Goal: Answer question/provide support

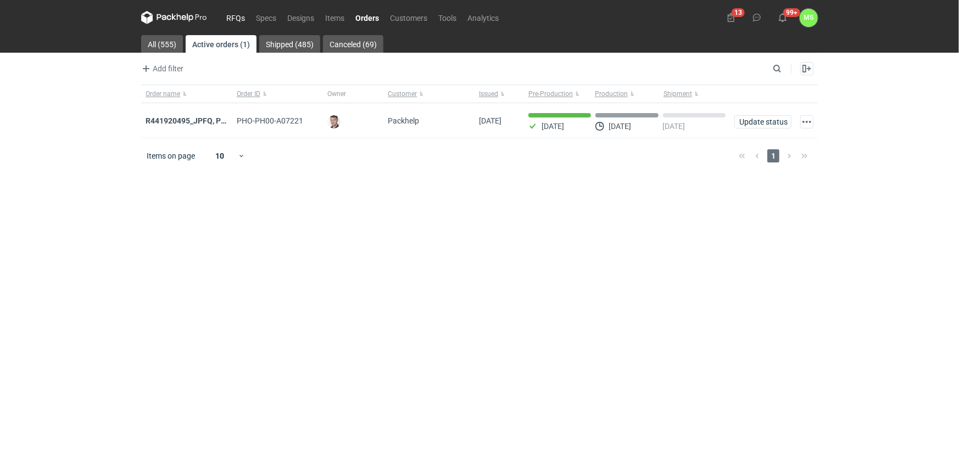
click at [233, 14] on link "RFQs" at bounding box center [236, 17] width 30 height 13
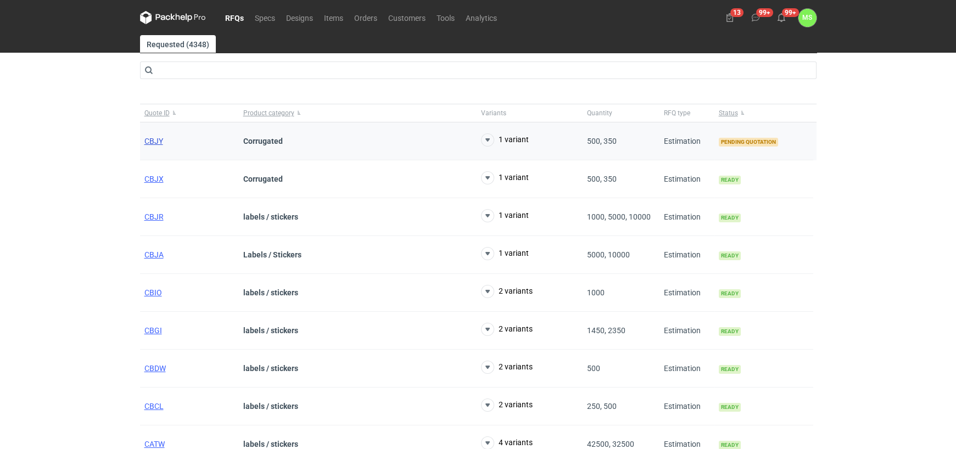
click at [153, 140] on span "CBJY" at bounding box center [153, 141] width 19 height 9
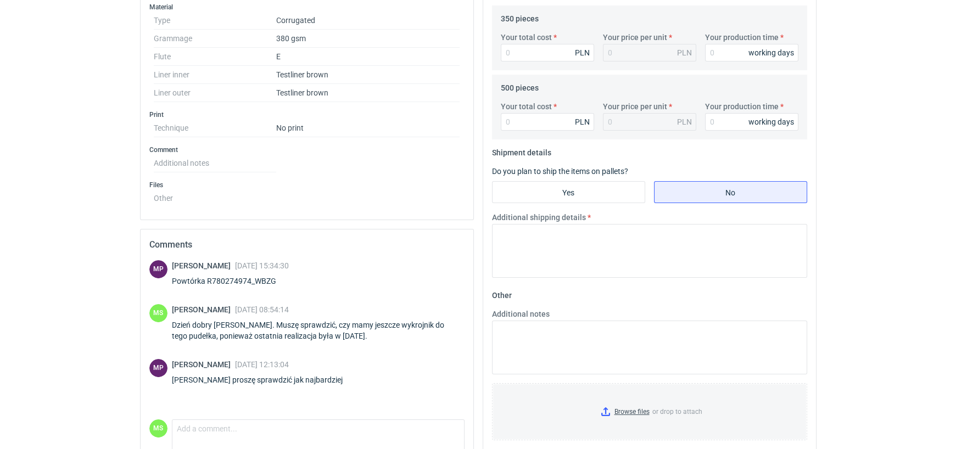
scroll to position [417, 0]
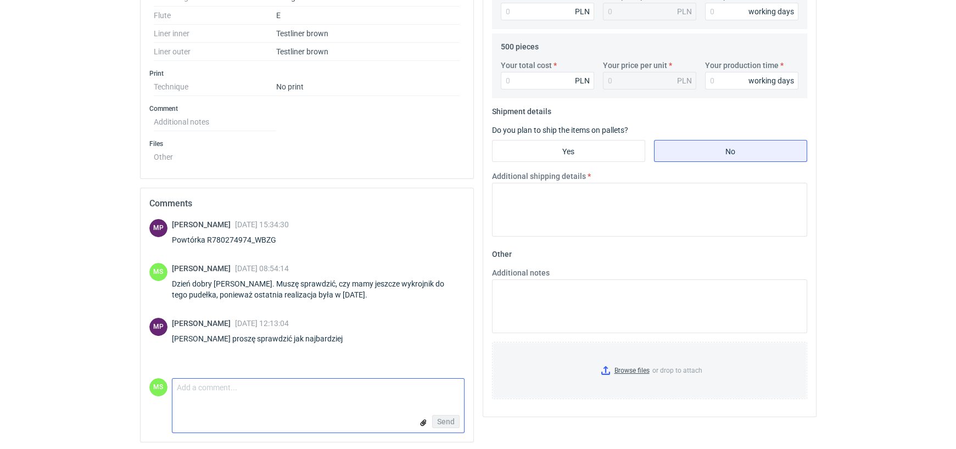
click at [212, 389] on textarea "Comment message" at bounding box center [318, 390] width 292 height 23
click at [395, 390] on textarea "[PERSON_NAME] wykrojnik jeszcze sie uchował, ale jest na liście "co utylizacji"" at bounding box center [318, 390] width 292 height 23
type textarea "[PERSON_NAME] wykrojnik jeszcze sie uchował, ale jest na liście "do utylizacji""
click at [443, 418] on span "Send" at bounding box center [446, 422] width 18 height 8
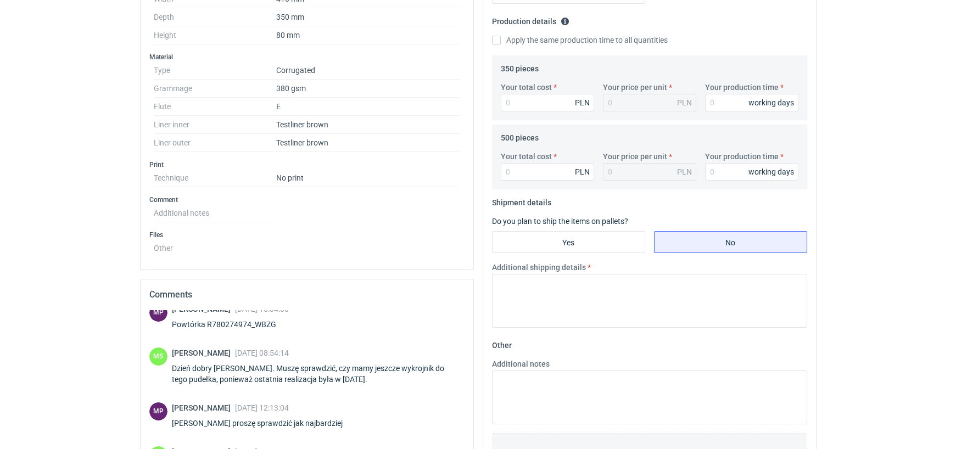
scroll to position [307, 0]
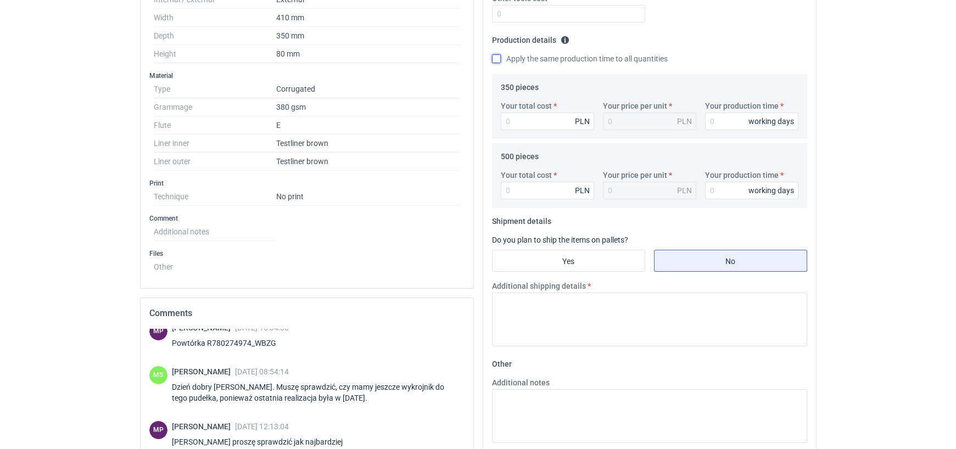
click at [496, 57] on input "Apply the same production time to all quantities" at bounding box center [496, 58] width 9 height 9
checkbox input "true"
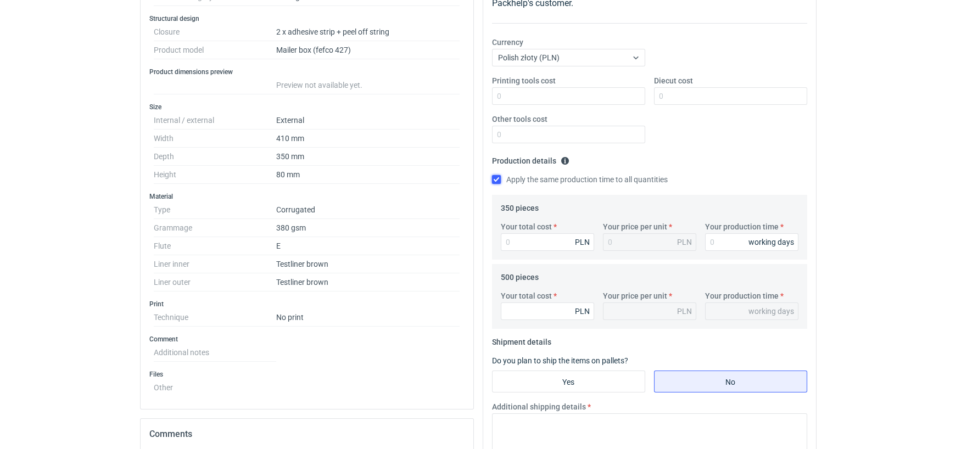
scroll to position [198, 0]
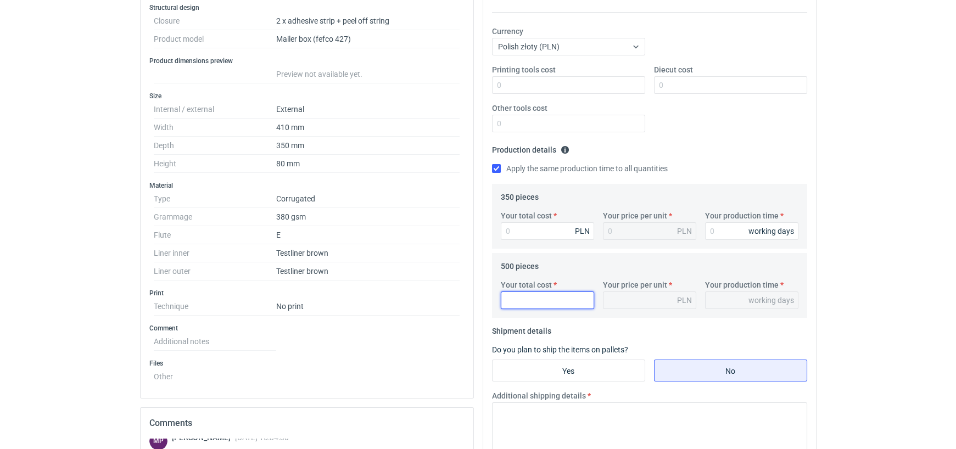
click at [515, 295] on input "Your total cost" at bounding box center [547, 301] width 93 height 18
type input "1450"
type input "2.9"
type input "1450"
click at [518, 232] on input "Your total cost" at bounding box center [547, 231] width 93 height 18
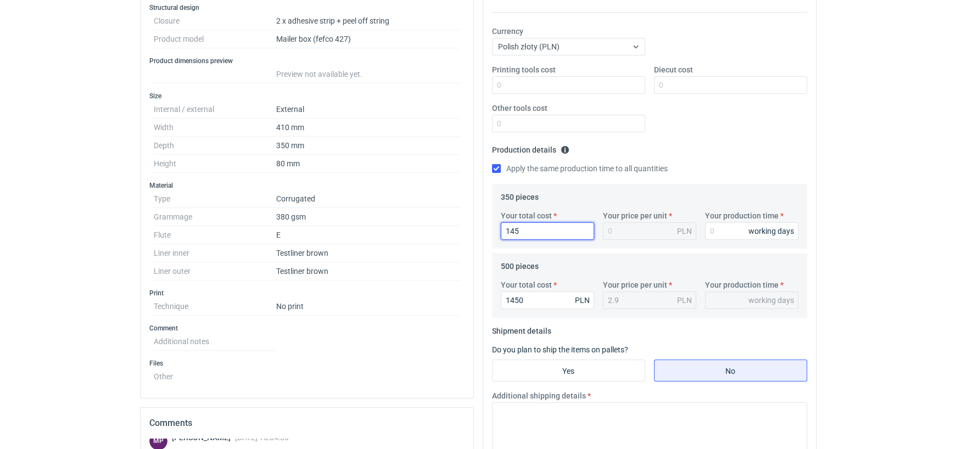
type input "1450"
type input "4.14"
type input "1450"
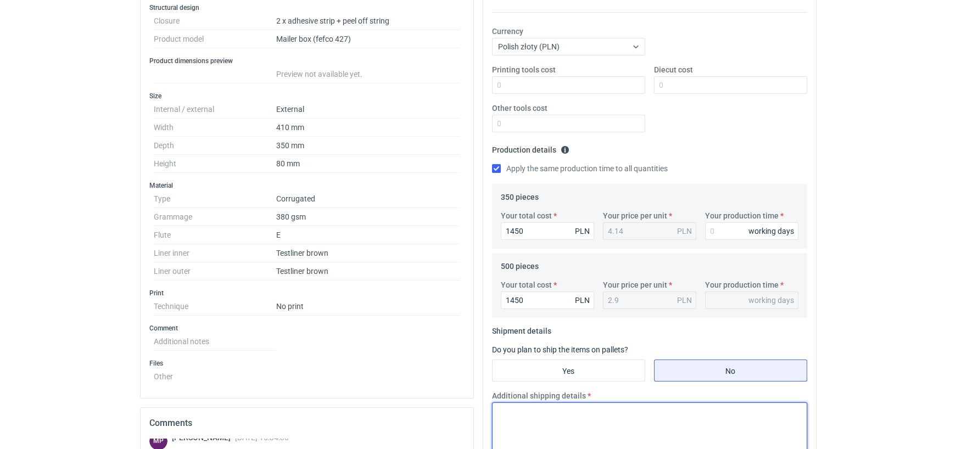
click at [600, 428] on textarea "Additional shipping details" at bounding box center [649, 429] width 315 height 54
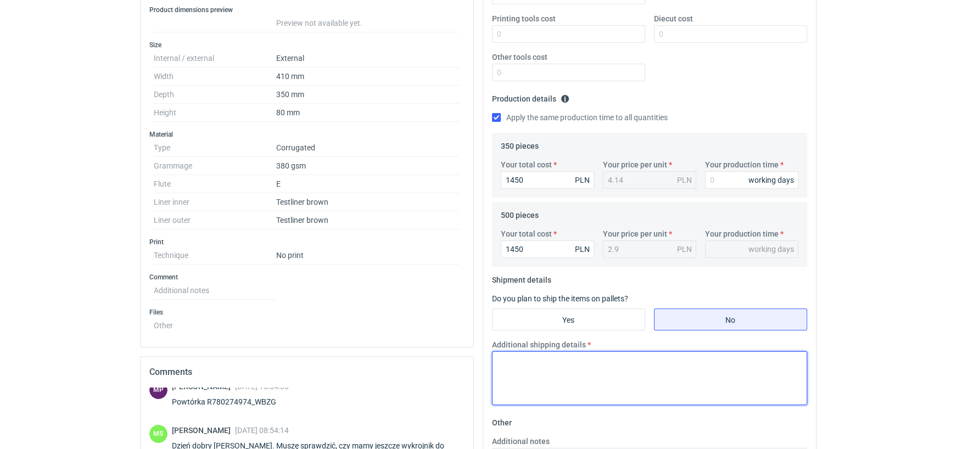
scroll to position [307, 0]
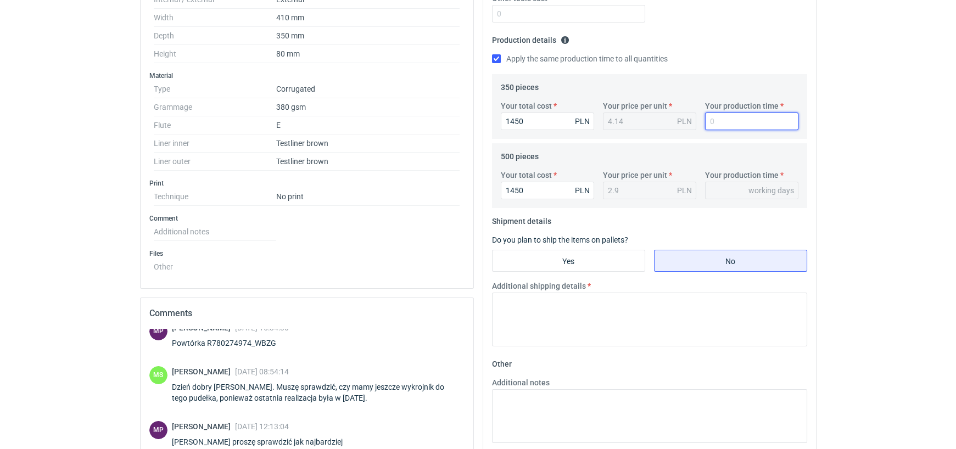
click at [721, 120] on input "Your production time" at bounding box center [751, 122] width 93 height 18
type input "1"
type input "15"
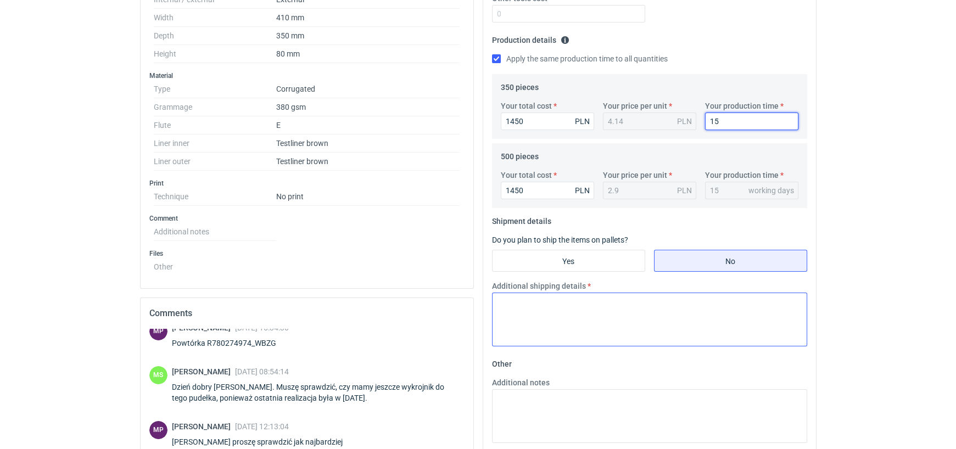
type input "15"
click at [601, 318] on textarea "Additional shipping details" at bounding box center [649, 320] width 315 height 54
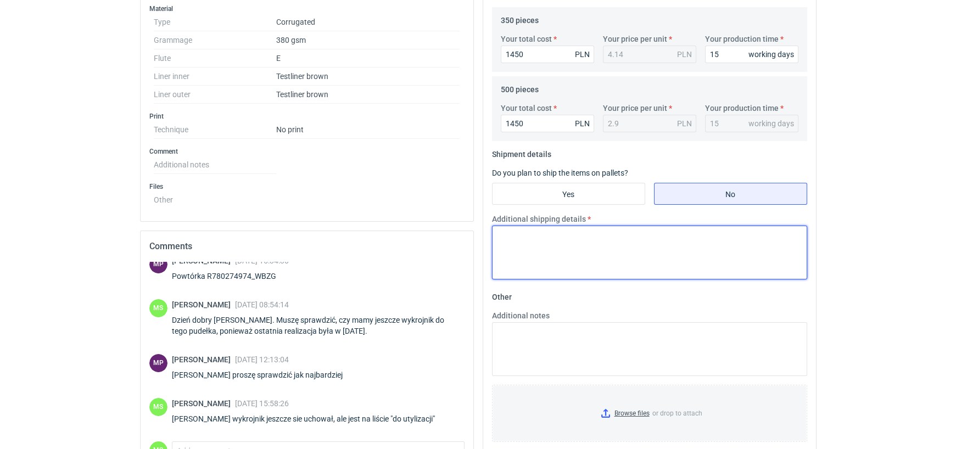
scroll to position [438, 0]
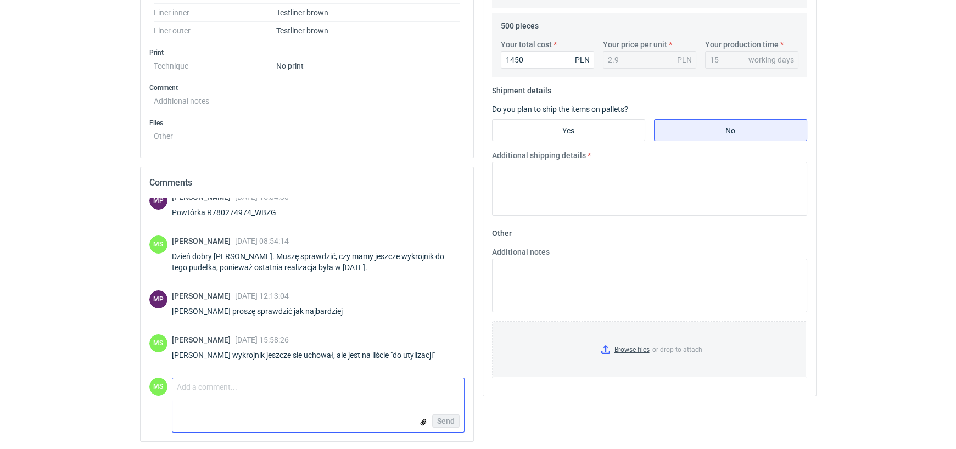
click at [222, 389] on textarea "Comment message" at bounding box center [318, 389] width 292 height 23
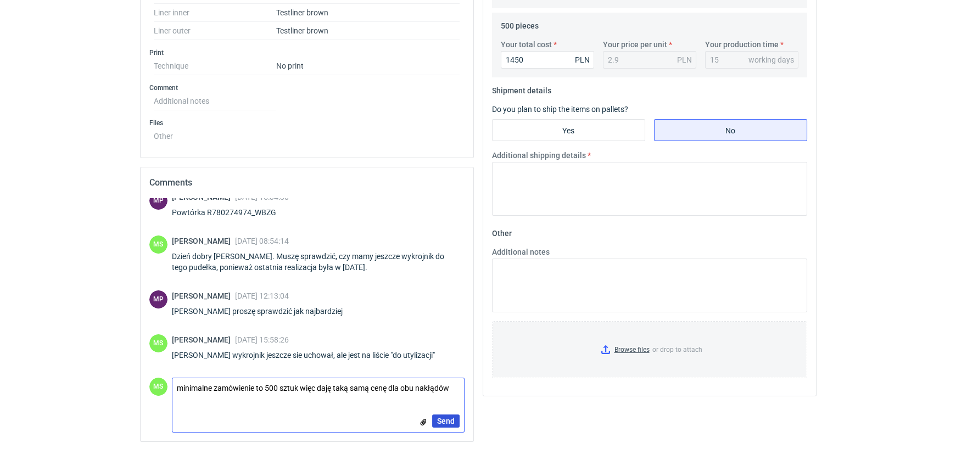
type textarea "minimalne zamówienie to 500 sztuk więc daję taką samą cenę dla obu nakłądów"
click at [442, 415] on button "Send" at bounding box center [445, 421] width 27 height 13
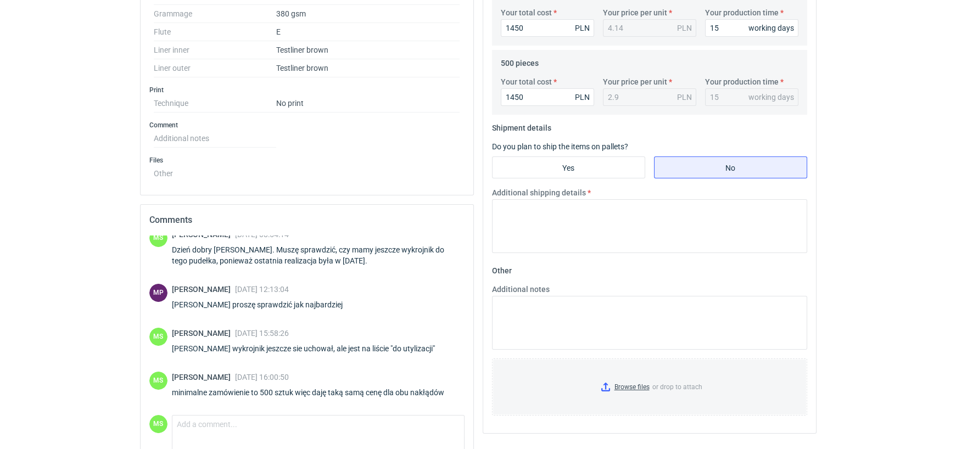
scroll to position [383, 0]
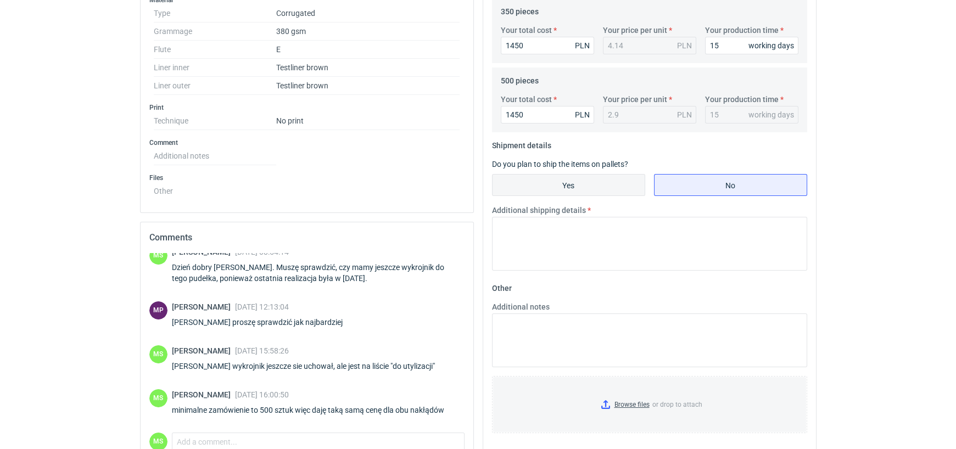
click at [547, 181] on input "Yes" at bounding box center [569, 185] width 152 height 21
radio input "true"
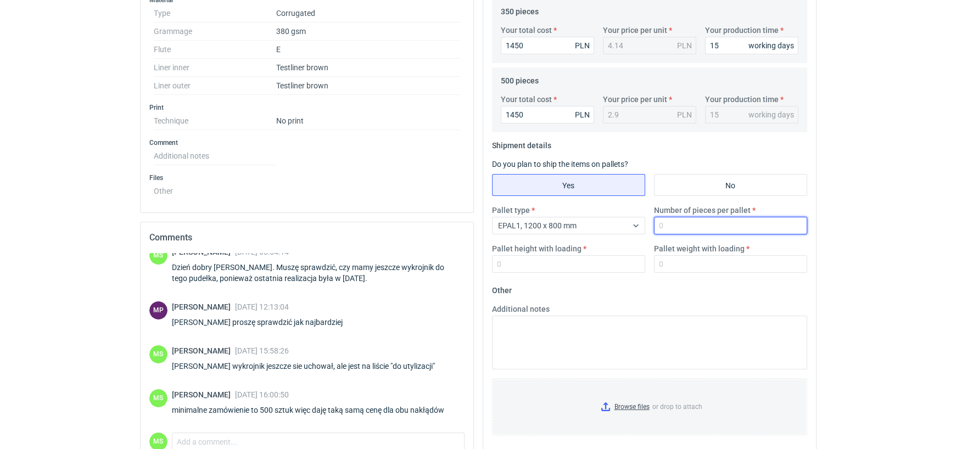
click at [678, 222] on input "Number of pieces per pallet" at bounding box center [730, 226] width 153 height 18
type input "1000"
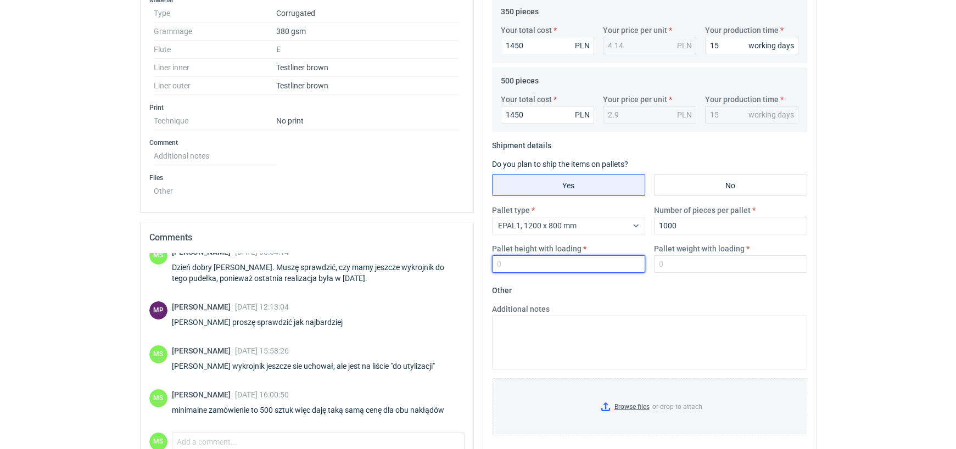
click at [582, 262] on input "Pallet height with loading" at bounding box center [568, 264] width 153 height 18
type input "1800"
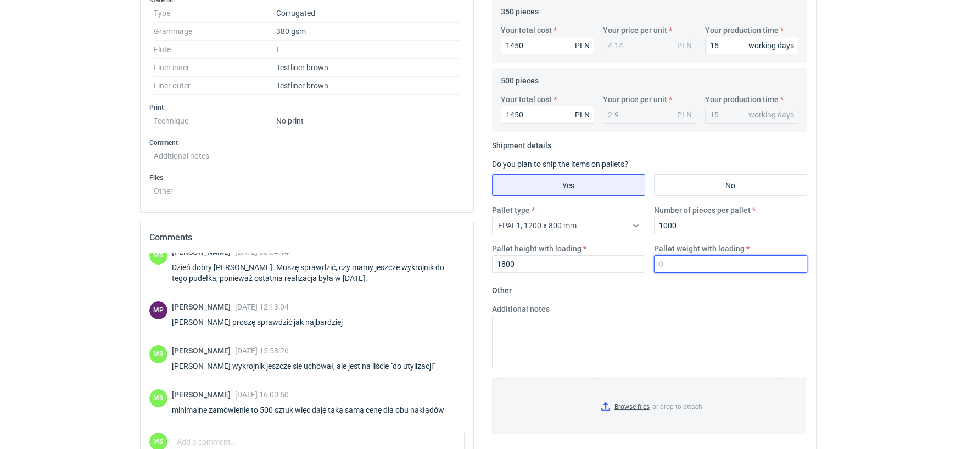
click at [683, 260] on input "Pallet weight with loading" at bounding box center [730, 264] width 153 height 18
type input "260"
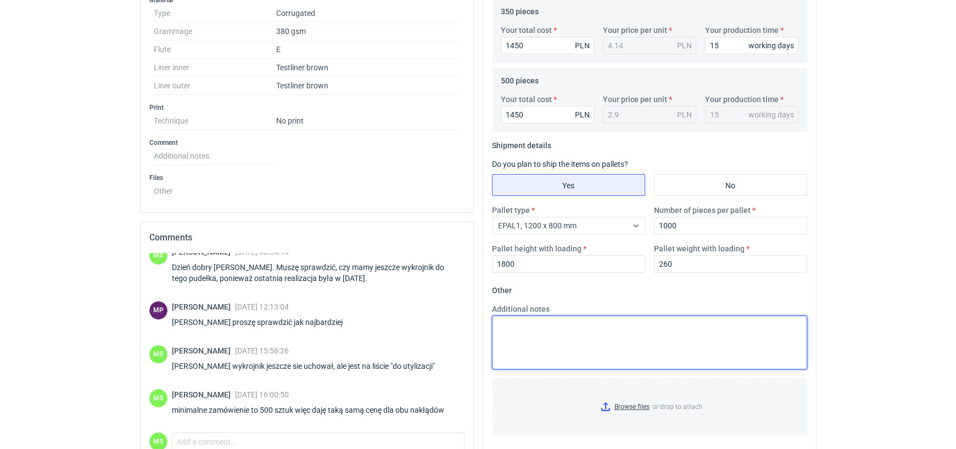
click at [610, 343] on textarea "Additional notes" at bounding box center [649, 343] width 315 height 54
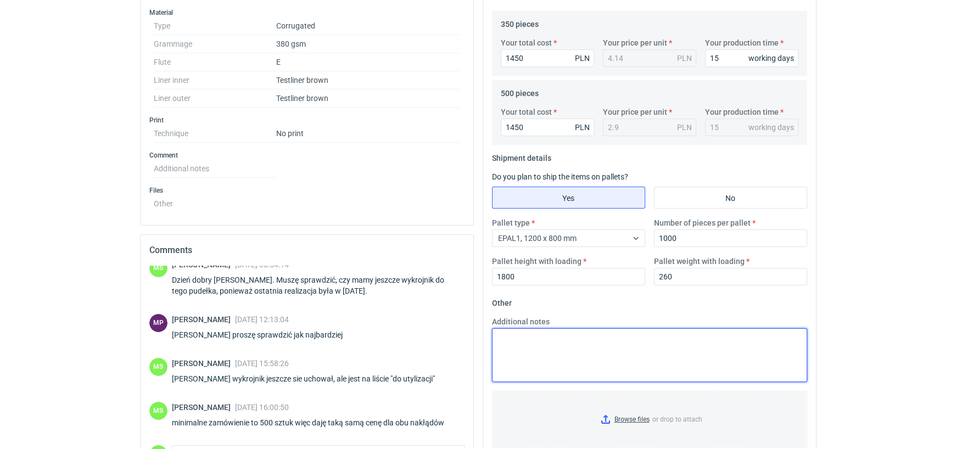
scroll to position [438, 0]
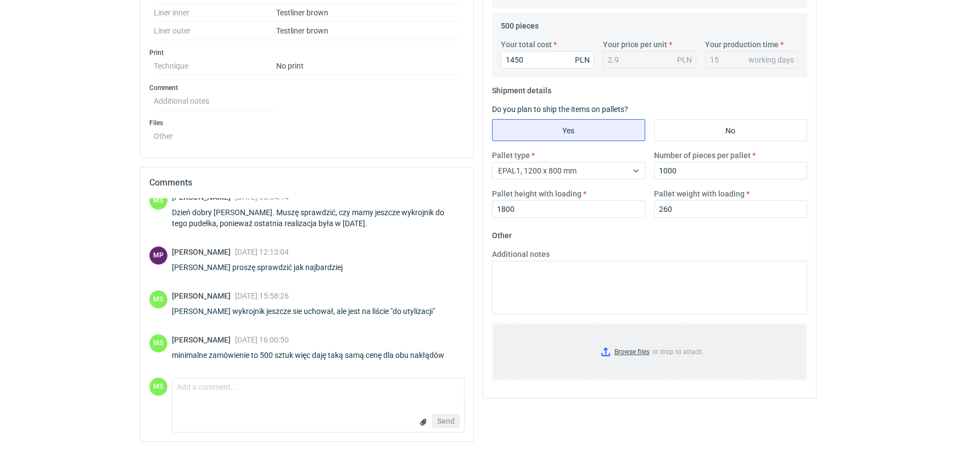
click at [634, 350] on input "Browse files or drop to attach" at bounding box center [649, 351] width 313 height 55
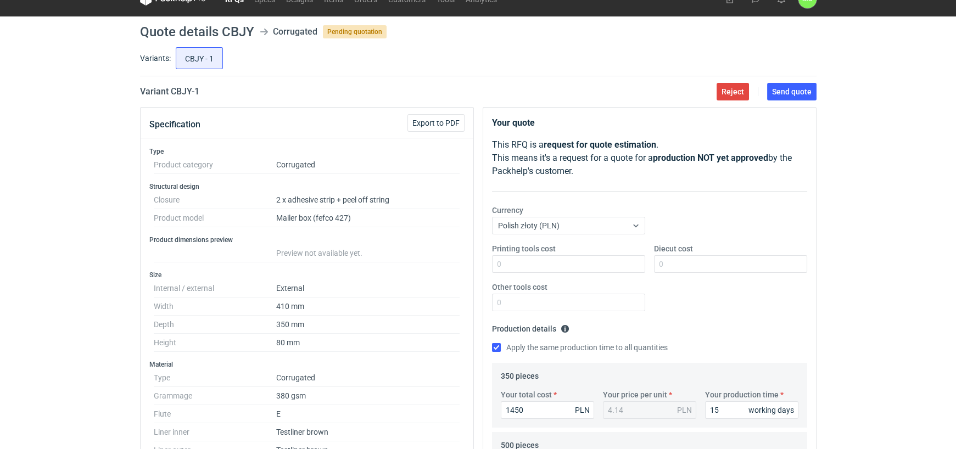
scroll to position [0, 0]
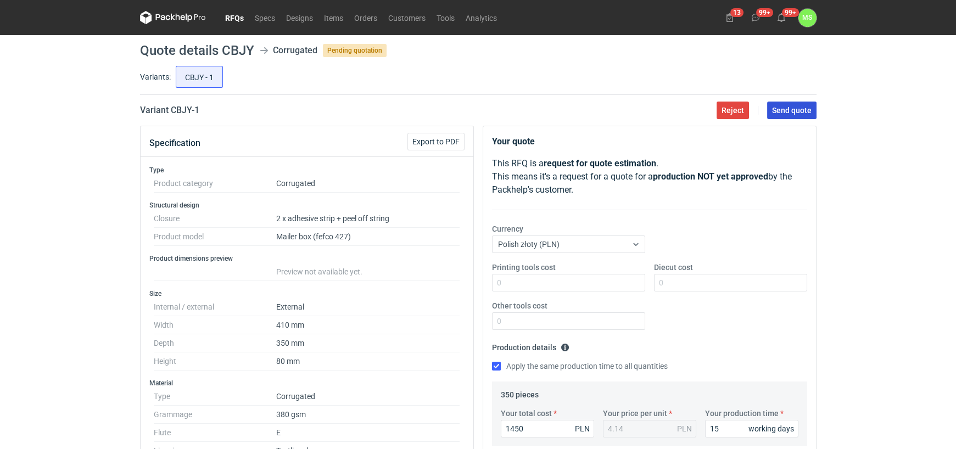
click at [794, 109] on span "Send quote" at bounding box center [792, 111] width 40 height 8
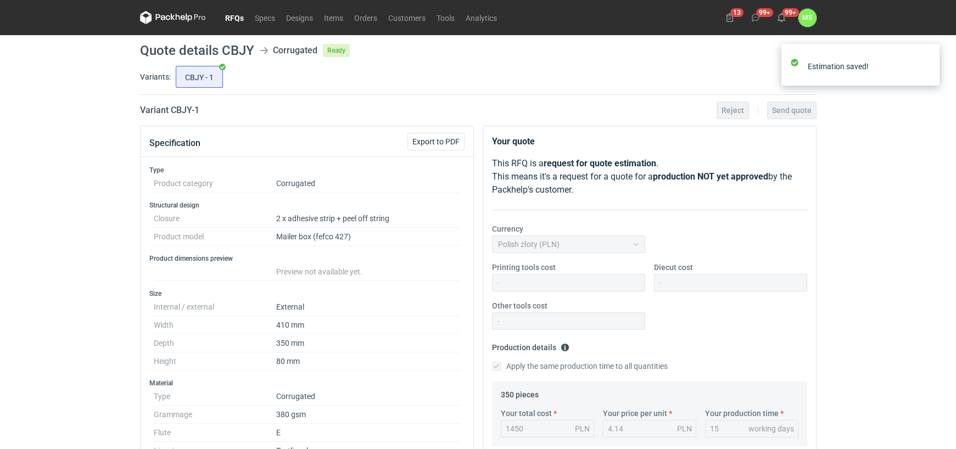
scroll to position [51, 0]
